Goal: Use online tool/utility: Utilize a website feature to perform a specific function

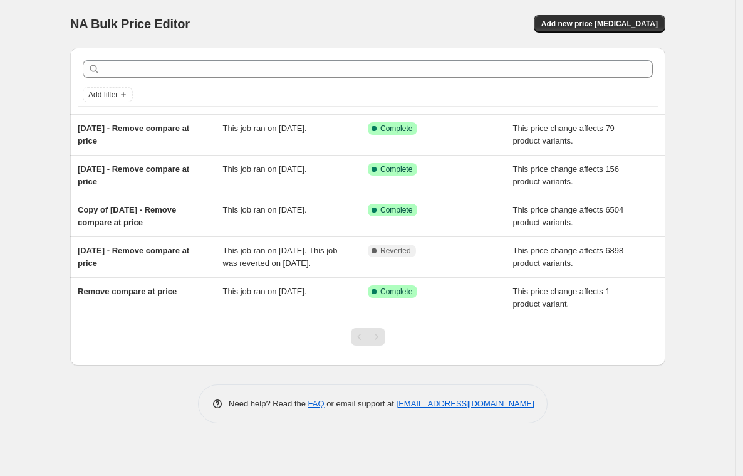
click at [302, 29] on div "NA Bulk Price Editor" at bounding box center [213, 24] width 286 height 18
click at [307, 15] on div "NA Bulk Price Editor" at bounding box center [213, 24] width 286 height 18
click at [257, 9] on div "NA Bulk Price Editor. This page is ready NA Bulk Price Editor Add new price cha…" at bounding box center [367, 24] width 595 height 48
click at [293, 14] on div "NA Bulk Price Editor. This page is ready NA Bulk Price Editor Add new price cha…" at bounding box center [367, 24] width 595 height 48
click at [706, 46] on div "NA Bulk Price Editor. This page is ready NA Bulk Price Editor Add new price [ME…" at bounding box center [368, 238] width 736 height 476
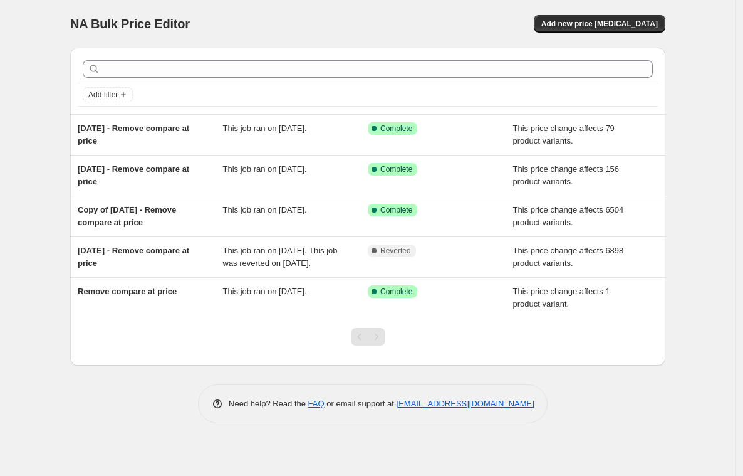
click at [60, 275] on div "Add filter [DATE] - Remove compare at price This job ran on [DATE]. Success Com…" at bounding box center [362, 202] width 605 height 328
click at [44, 95] on div "NA Bulk Price Editor. This page is ready NA Bulk Price Editor Add new price [ME…" at bounding box center [368, 238] width 736 height 476
click at [672, 118] on div "NA Bulk Price Editor. This page is ready NA Bulk Price Editor Add new price cha…" at bounding box center [367, 221] width 625 height 442
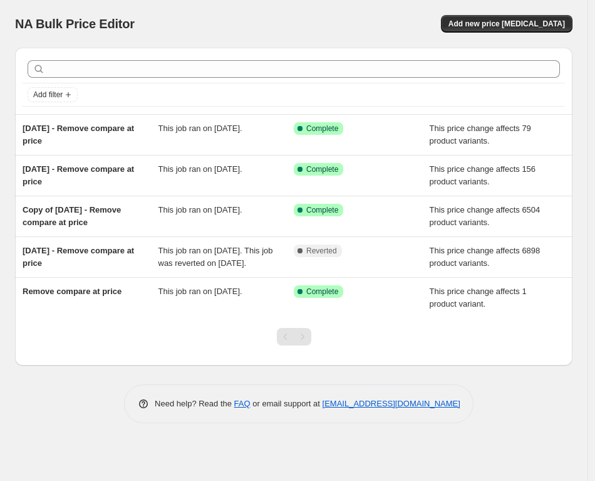
click at [572, 416] on div "Need help? Read the FAQ or email support at support+a62474@northern-apps.com" at bounding box center [299, 403] width 548 height 39
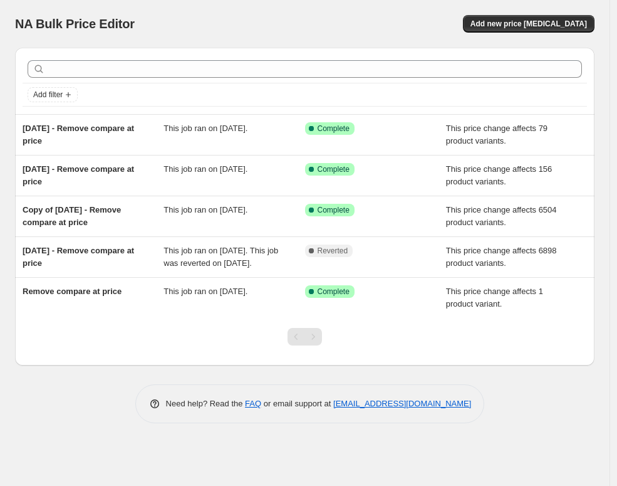
click at [579, 423] on div "Need help? Read the FAQ or email support at support+a62474@northern-apps.com" at bounding box center [310, 403] width 570 height 39
click at [229, 24] on div "NA Bulk Price Editor" at bounding box center [154, 24] width 279 height 18
click at [221, 11] on div "NA Bulk Price Editor. This page is ready NA Bulk Price Editor Add new price cha…" at bounding box center [305, 24] width 580 height 48
click at [290, 36] on div "NA Bulk Price Editor. This page is ready NA Bulk Price Editor Add new price cha…" at bounding box center [305, 24] width 580 height 48
